Goal: Information Seeking & Learning: Learn about a topic

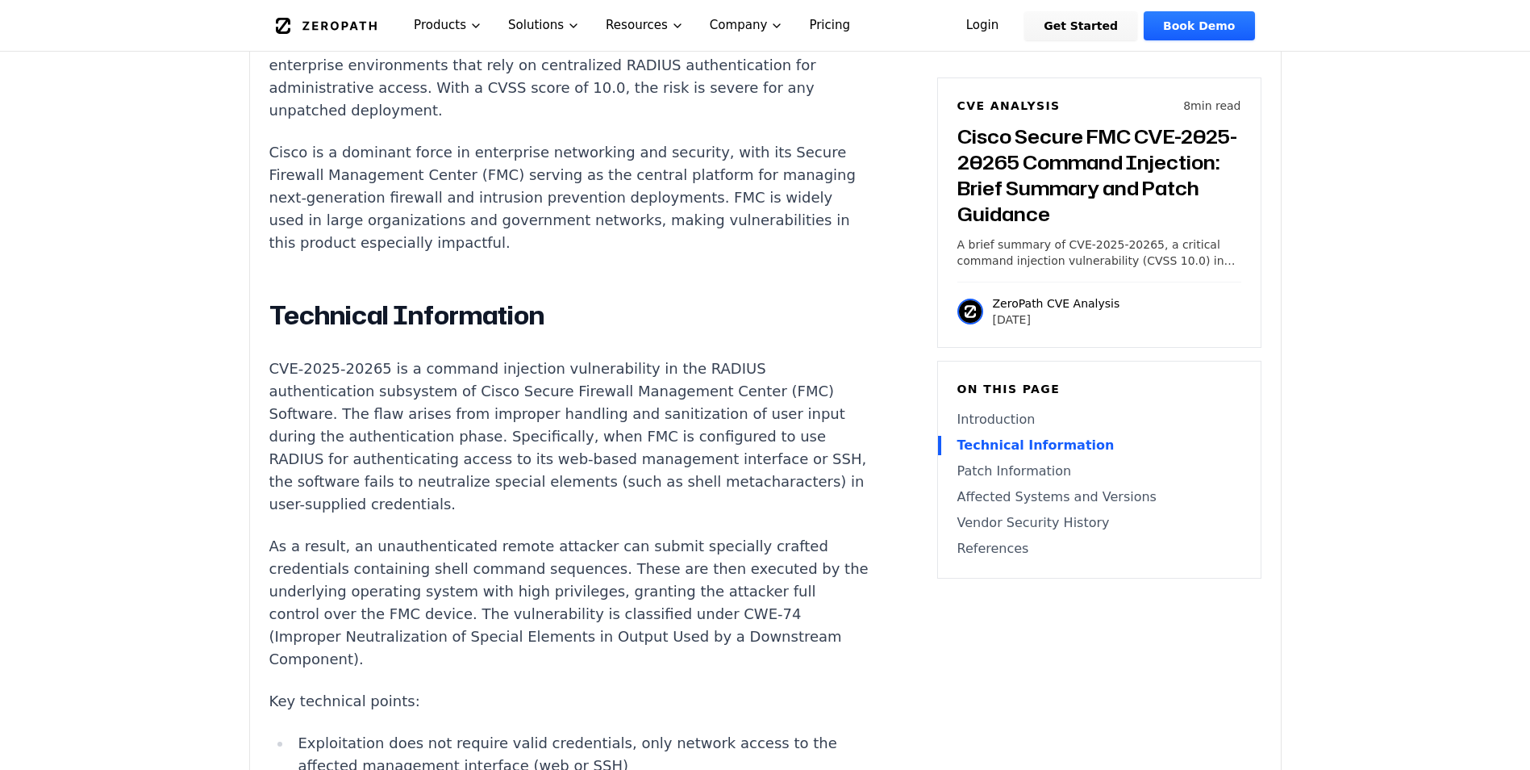
scroll to position [1694, 0]
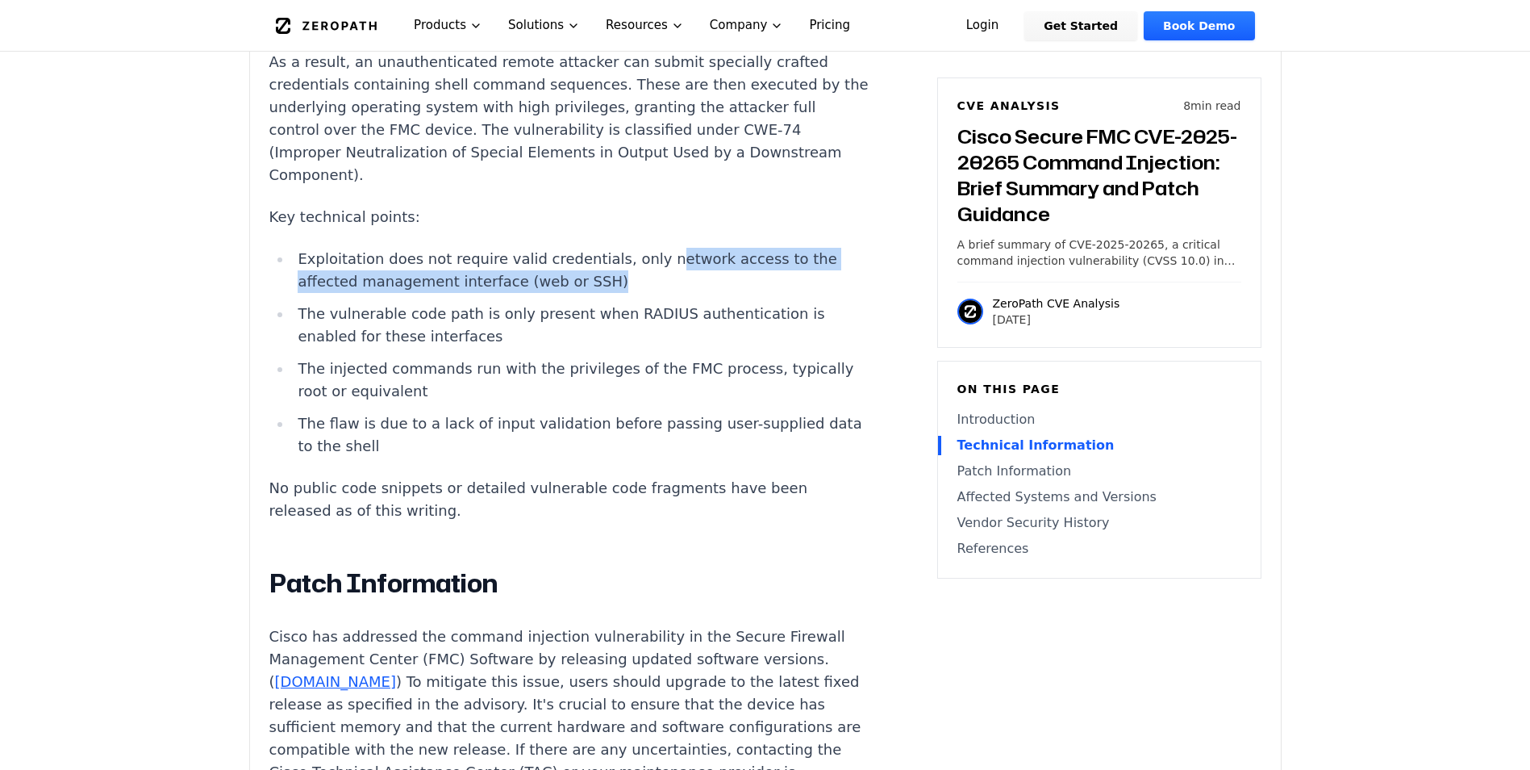
drag, startPoint x: 657, startPoint y: 245, endPoint x: 718, endPoint y: 269, distance: 65.9
click at [718, 269] on li "Exploitation does not require valid credentials, only network access to the aff…" at bounding box center [581, 270] width 578 height 45
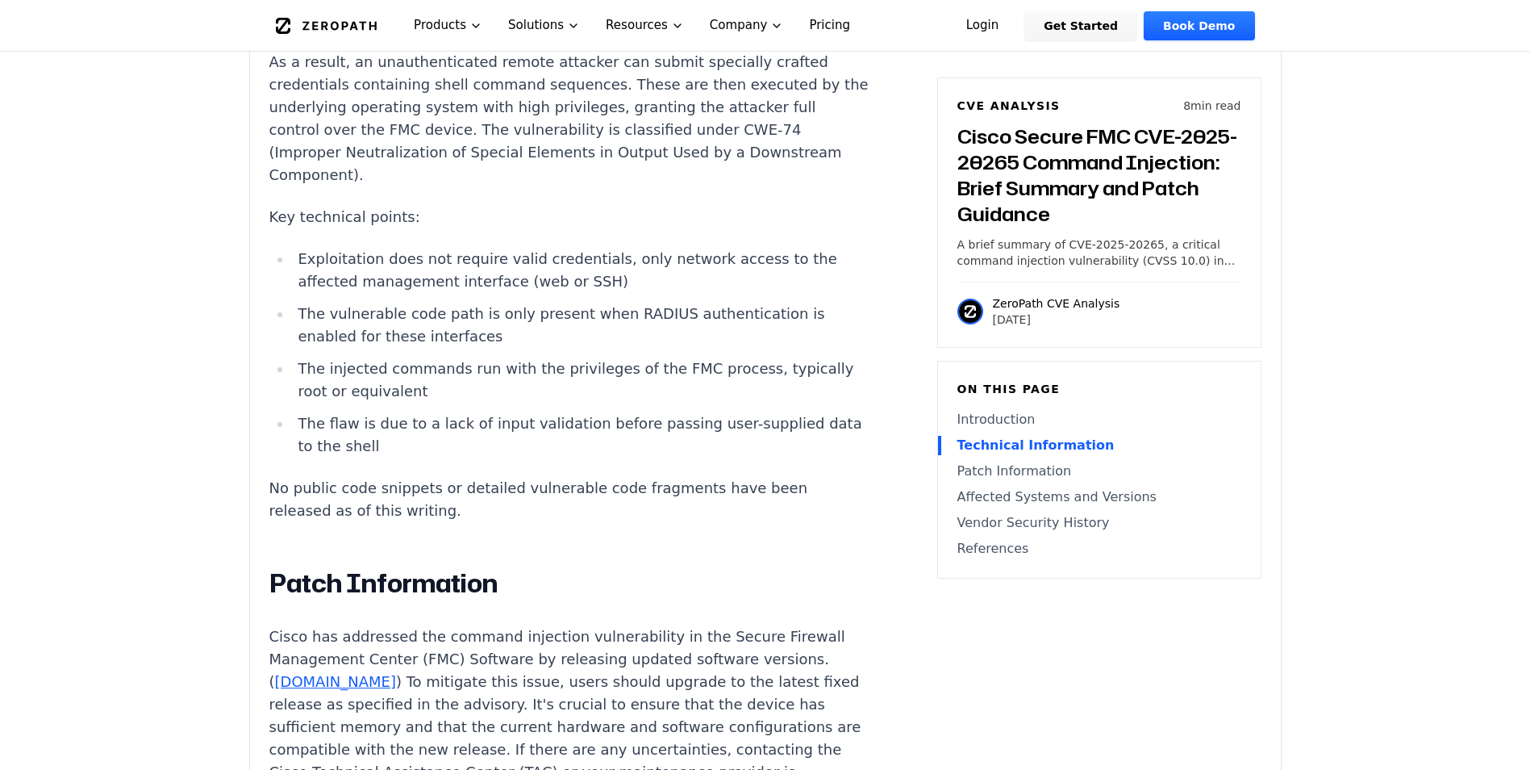
click at [386, 248] on li "Exploitation does not require valid credentials, only network access to the aff…" at bounding box center [581, 270] width 578 height 45
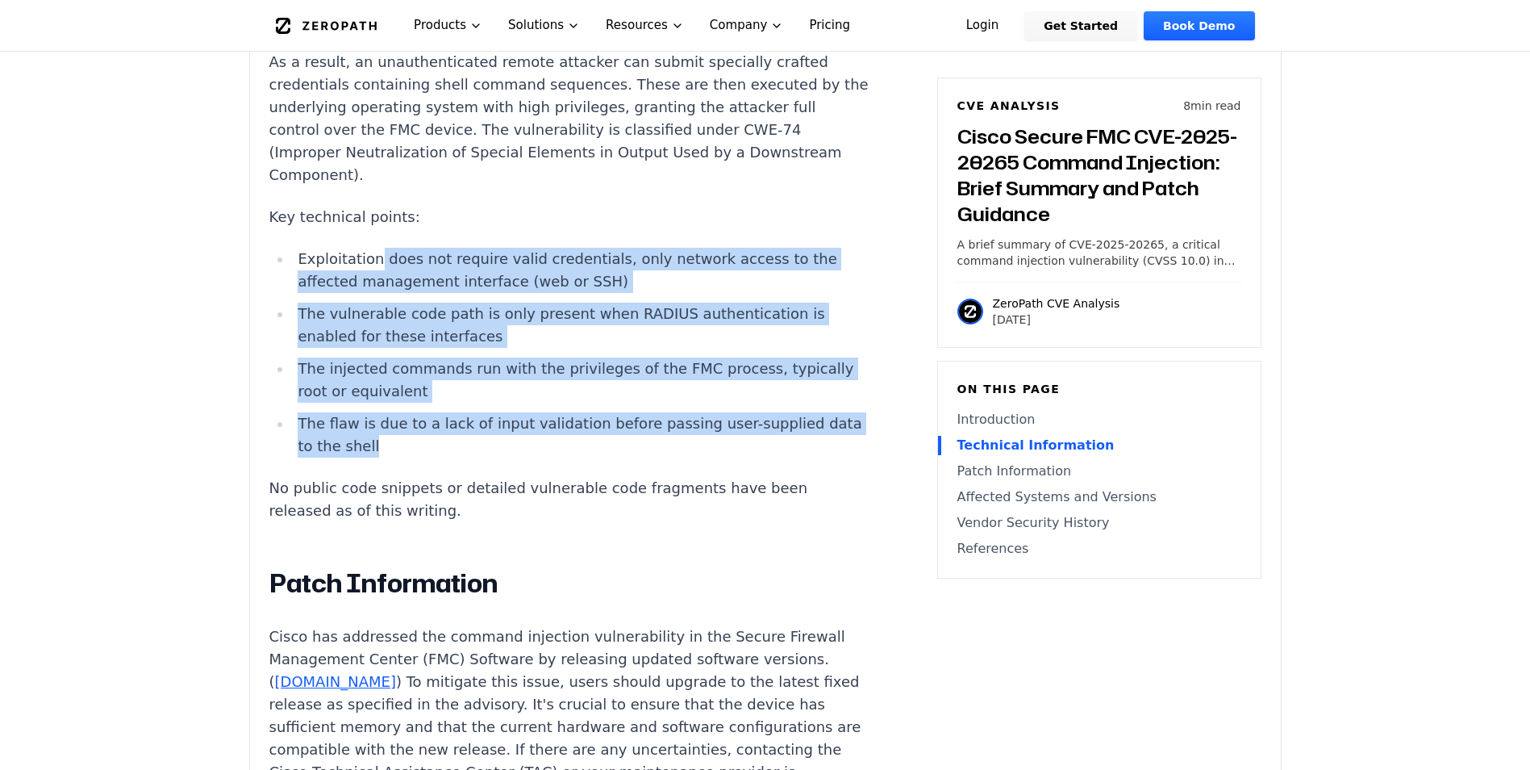
drag, startPoint x: 373, startPoint y: 238, endPoint x: 573, endPoint y: 429, distance: 276.1
click at [573, 429] on ul "Exploitation does not require valid credentials, only network access to the aff…" at bounding box center [569, 353] width 600 height 210
click at [465, 430] on li "The flaw is due to a lack of input validation before passing user-supplied data…" at bounding box center [581, 434] width 578 height 45
drag, startPoint x: 421, startPoint y: 432, endPoint x: 290, endPoint y: 234, distance: 237.4
click at [290, 248] on ul "Exploitation does not require valid credentials, only network access to the aff…" at bounding box center [569, 353] width 600 height 210
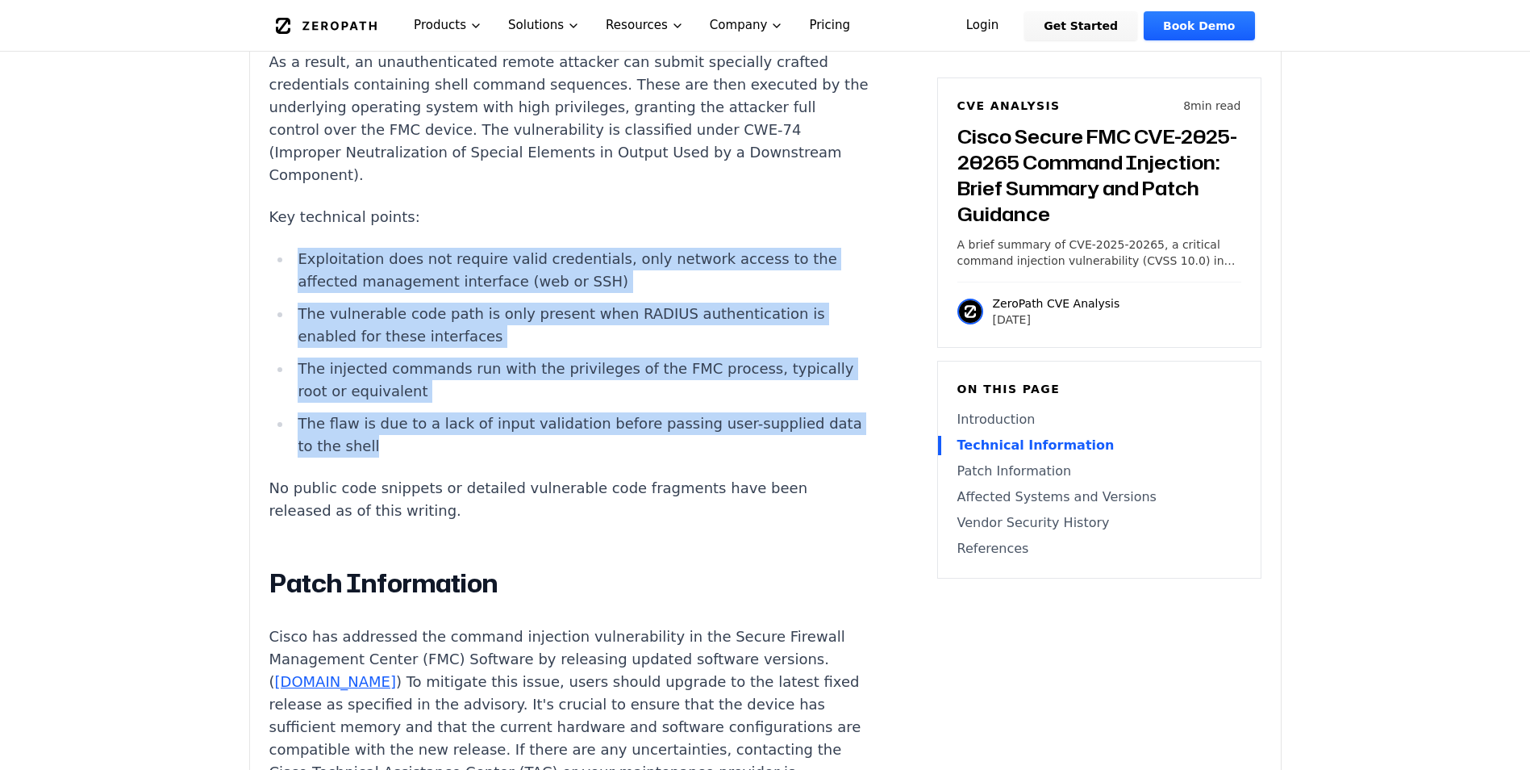
copy ul "Exploitation does not require valid credentials, only network access to the aff…"
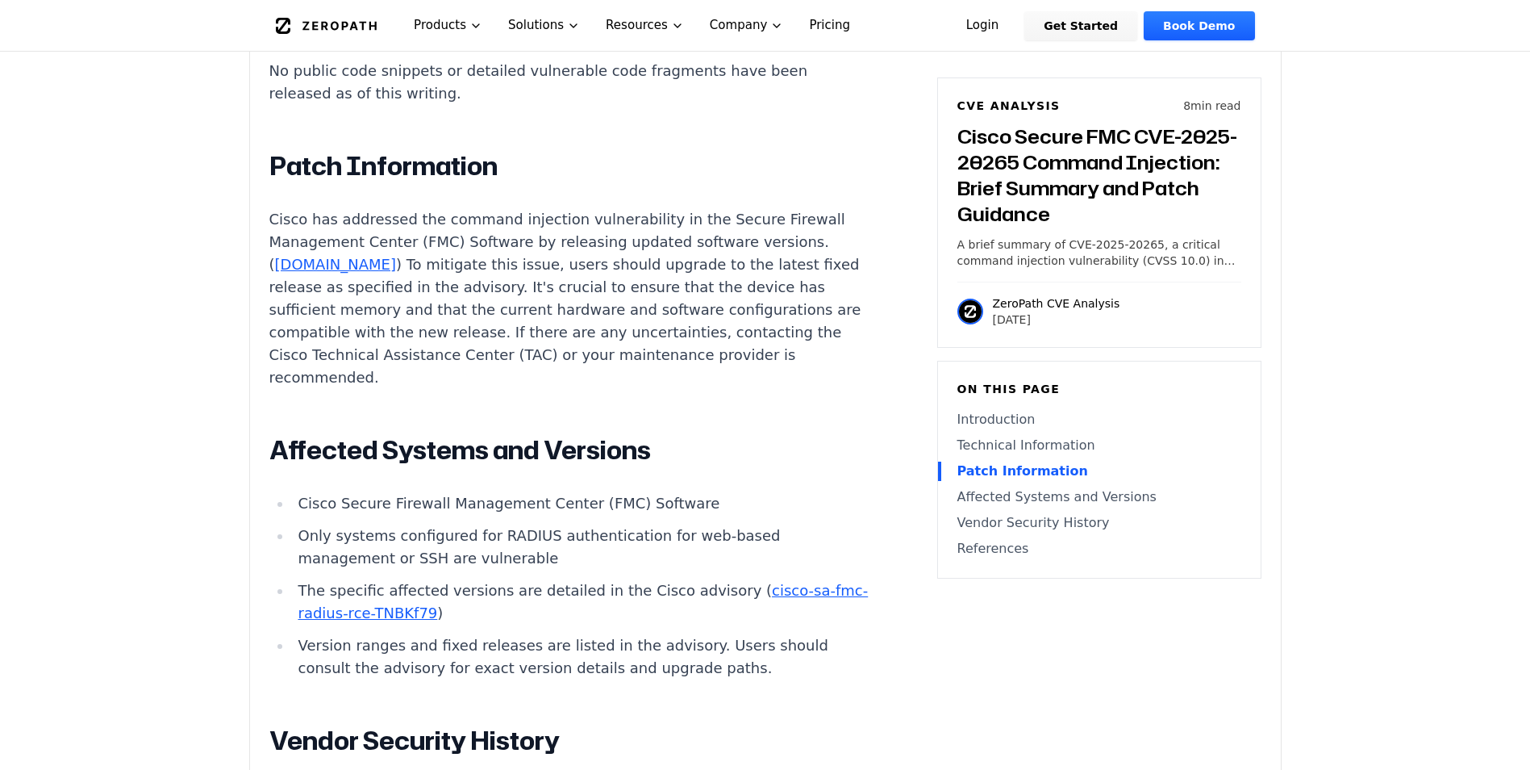
scroll to position [2178, 0]
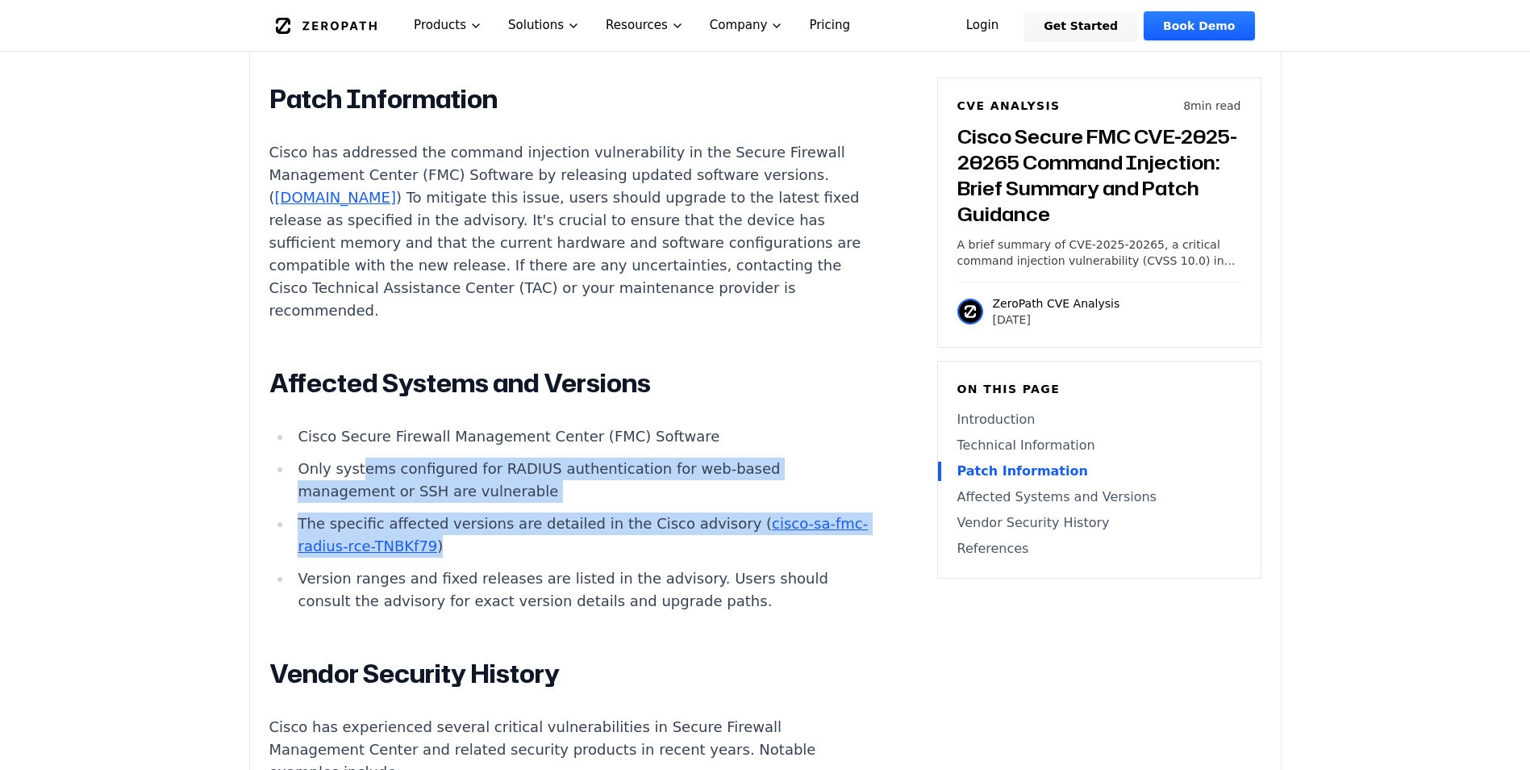
drag, startPoint x: 360, startPoint y: 453, endPoint x: 507, endPoint y: 526, distance: 164.5
click at [507, 526] on ul "Cisco Secure Firewall Management Center (FMC) Software Only systems configured …" at bounding box center [569, 518] width 600 height 187
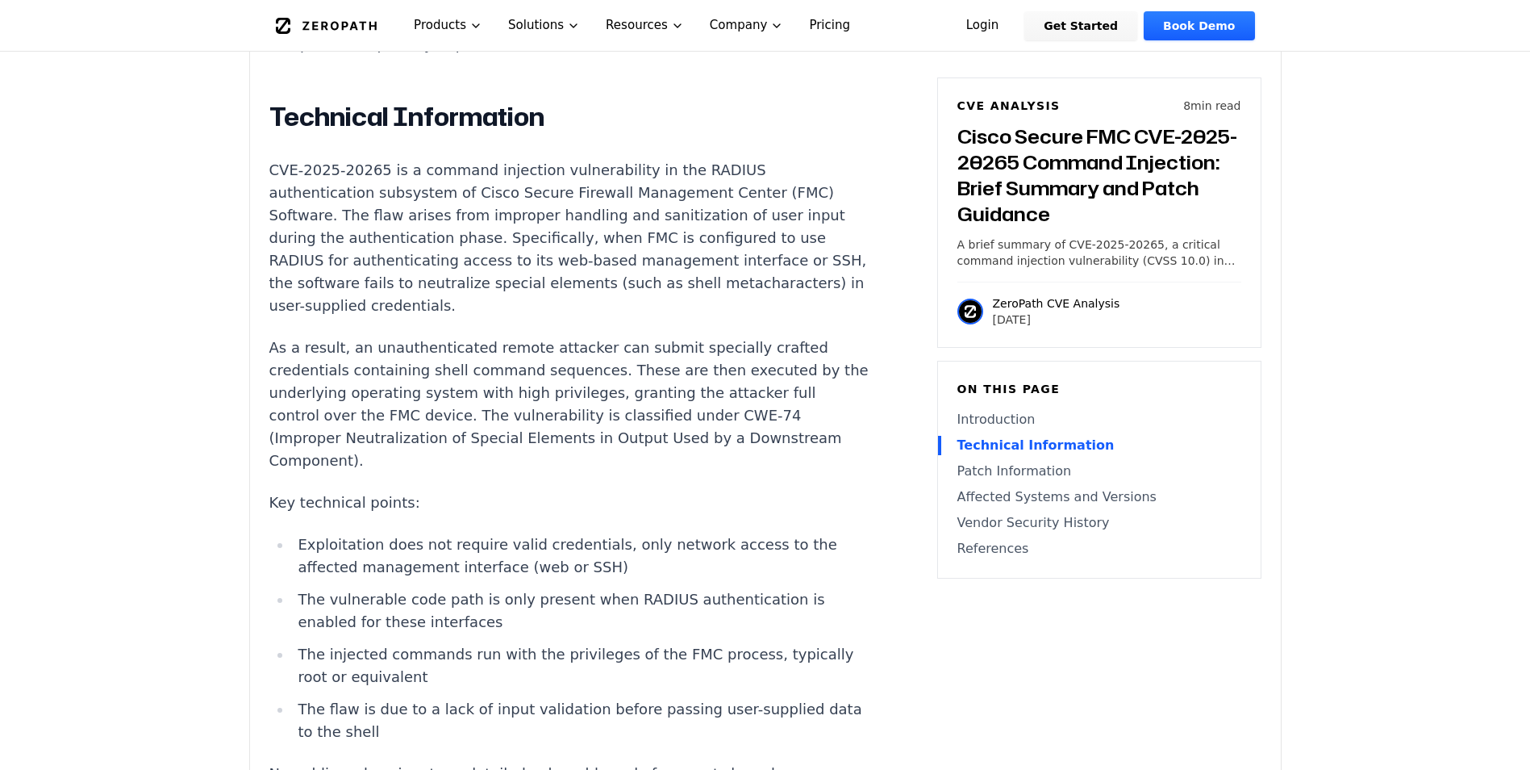
scroll to position [1533, 0]
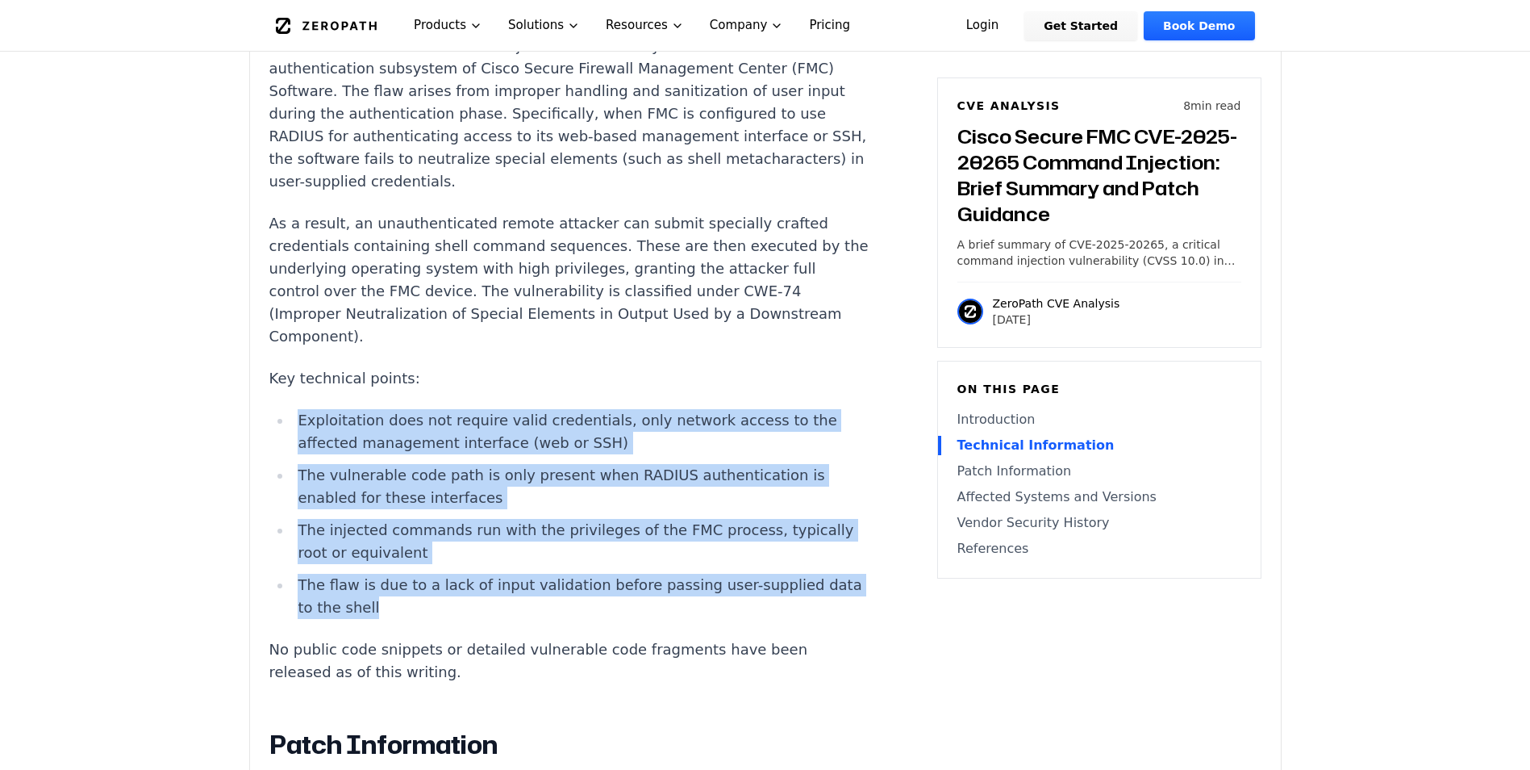
drag, startPoint x: 419, startPoint y: 585, endPoint x: 292, endPoint y: 411, distance: 215.9
click at [292, 411] on ul "Exploitation does not require valid credentials, only network access to the aff…" at bounding box center [569, 514] width 600 height 210
copy ul "Exploitation does not require valid credentials, only network access to the aff…"
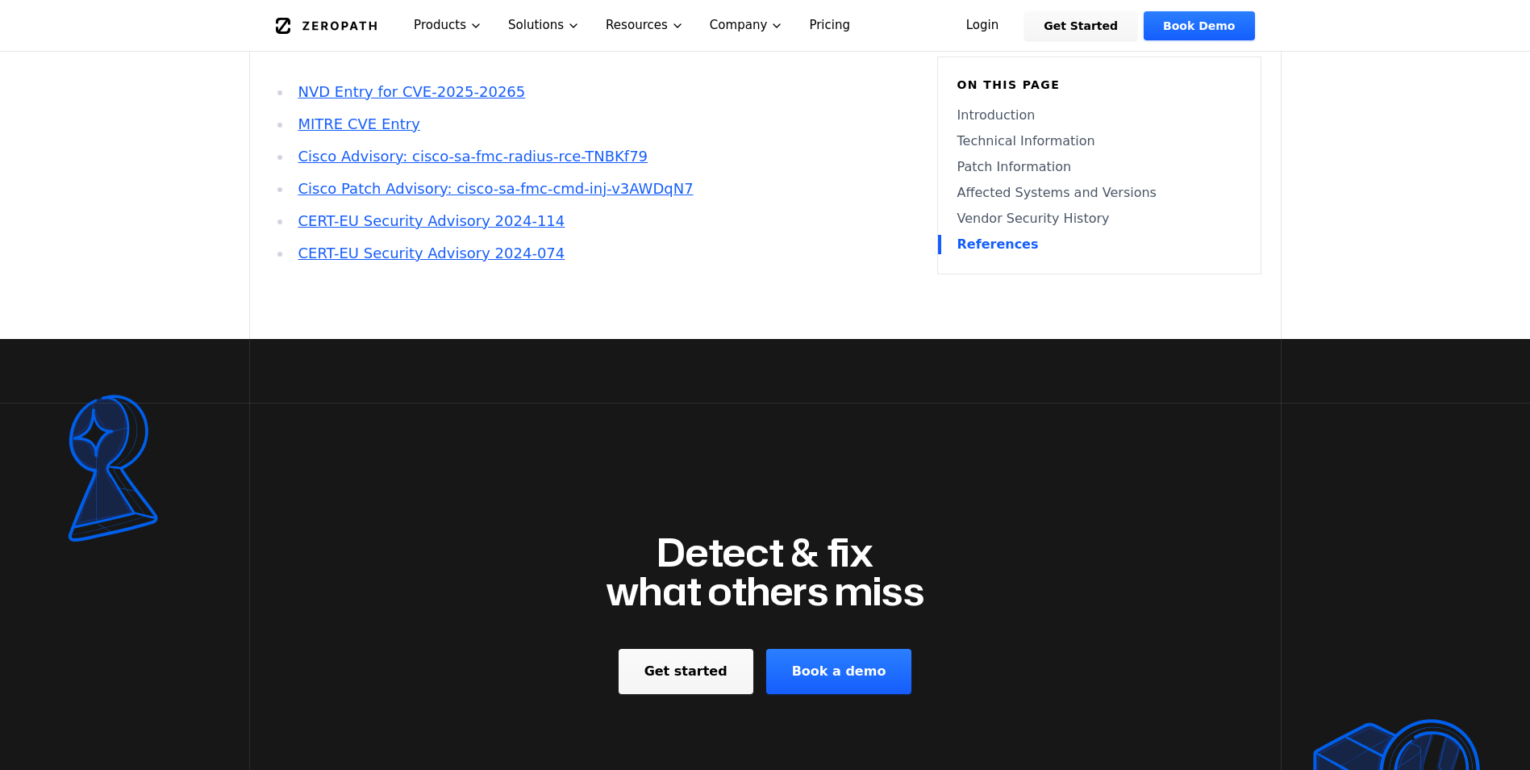
scroll to position [3388, 0]
